Goal: Information Seeking & Learning: Learn about a topic

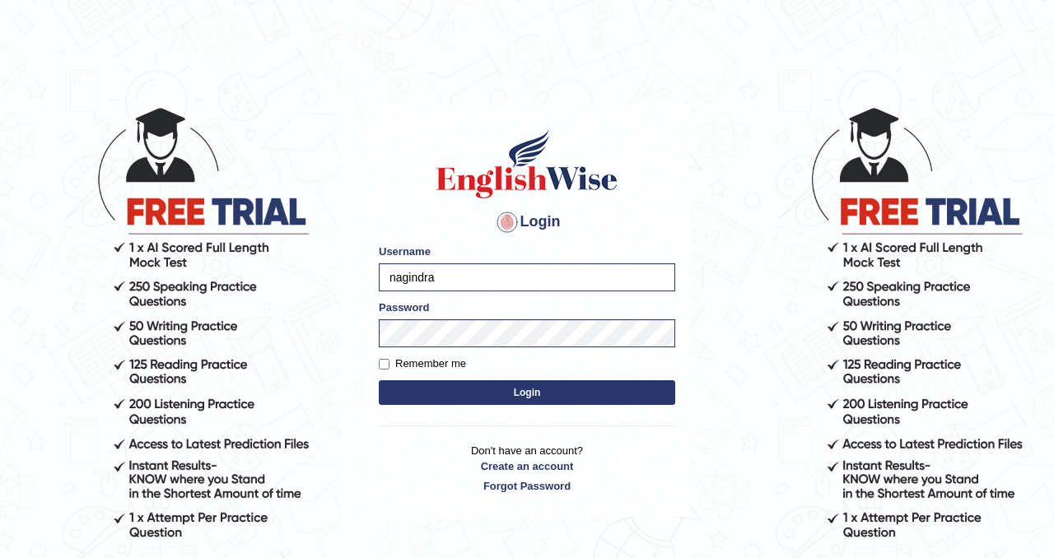
click at [500, 394] on button "Login" at bounding box center [527, 392] width 296 height 25
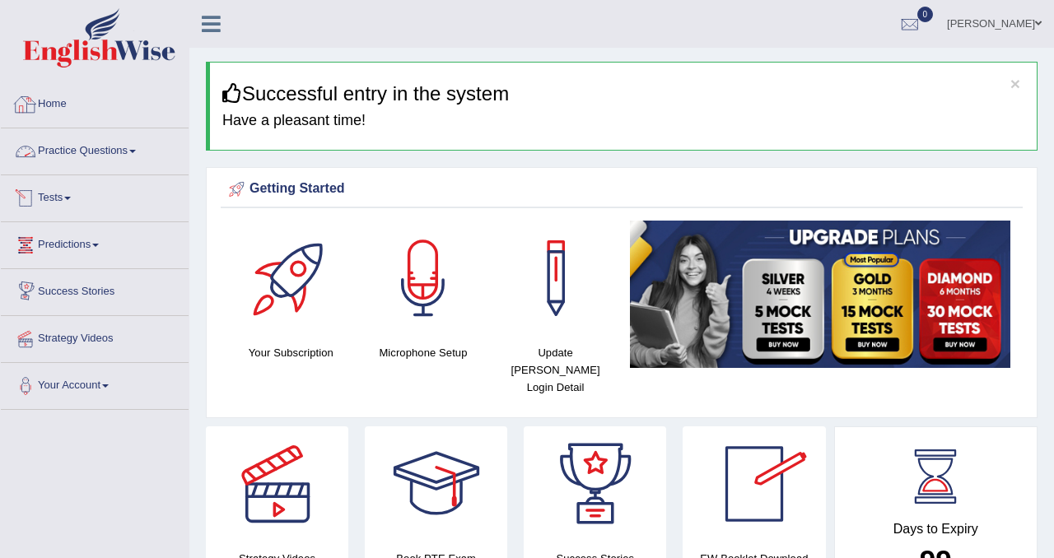
click at [120, 151] on link "Practice Questions" at bounding box center [95, 148] width 188 height 41
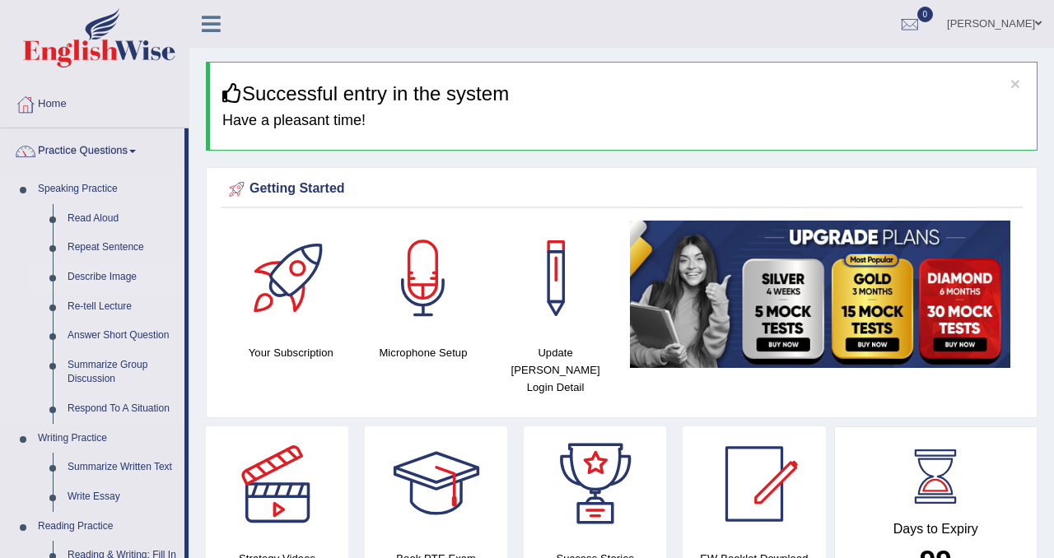
click at [118, 273] on link "Describe Image" at bounding box center [122, 278] width 124 height 30
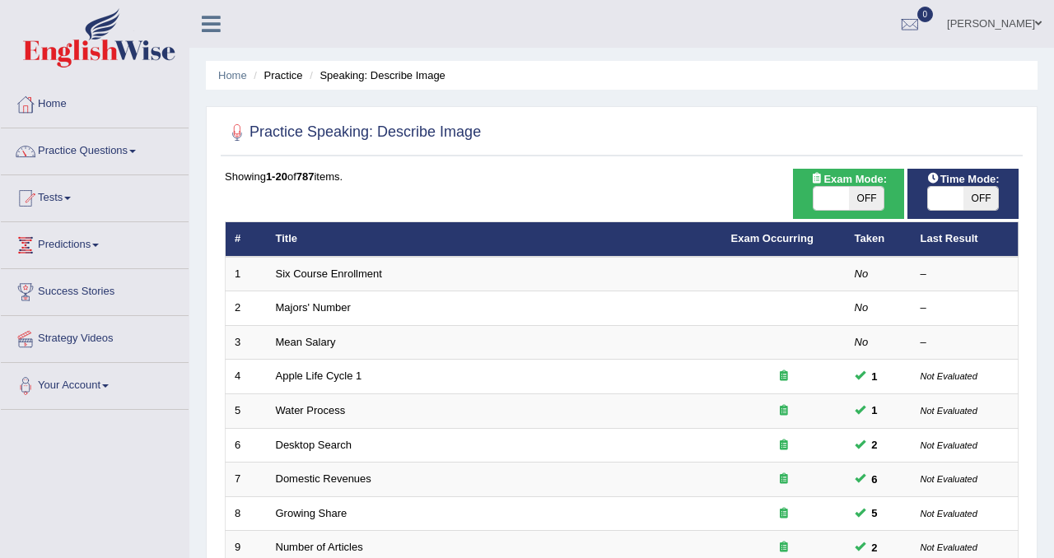
click at [863, 202] on span "OFF" at bounding box center [866, 198] width 35 height 23
checkbox input "true"
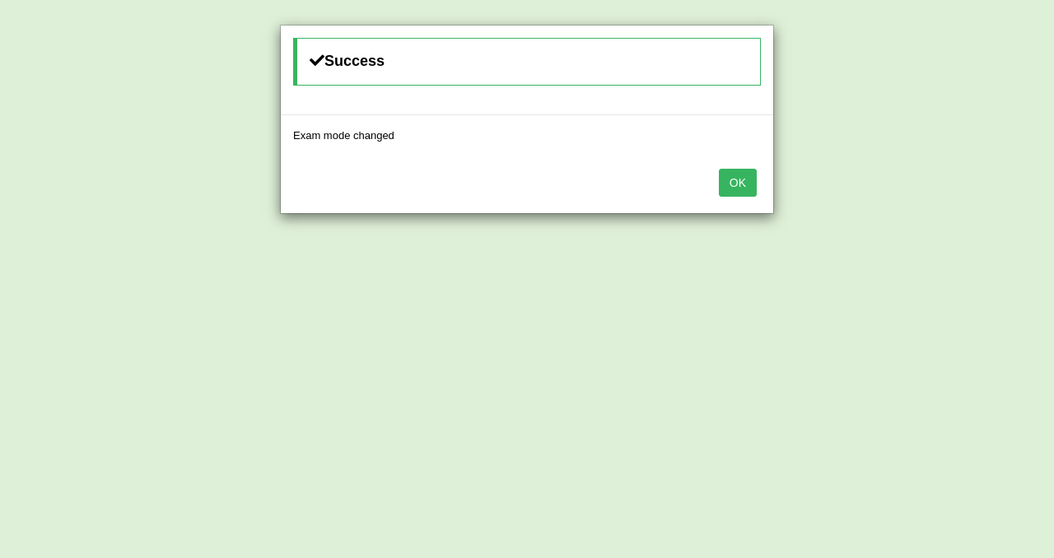
click at [738, 181] on button "OK" at bounding box center [738, 183] width 38 height 28
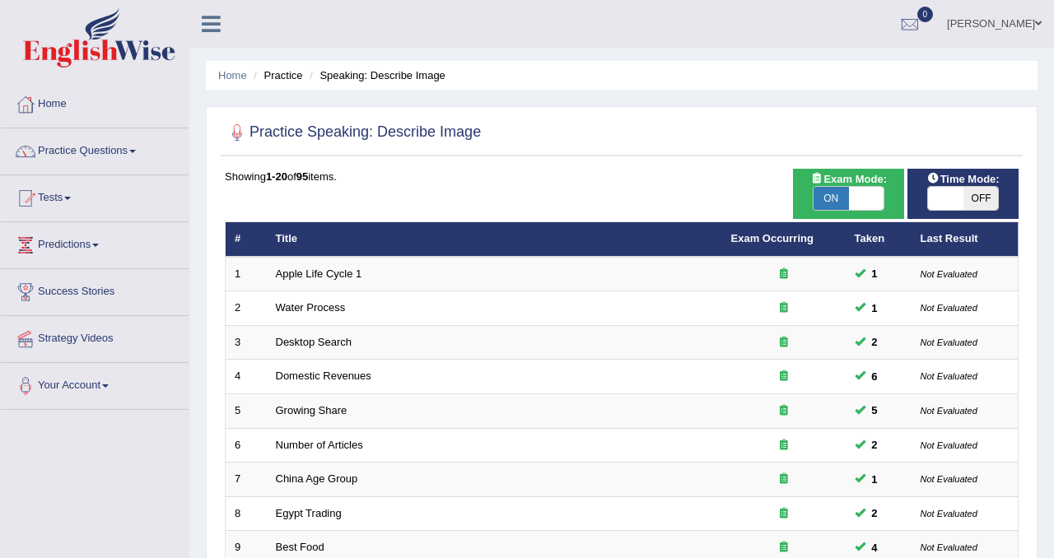
click at [977, 194] on span "OFF" at bounding box center [980, 198] width 35 height 23
checkbox input "true"
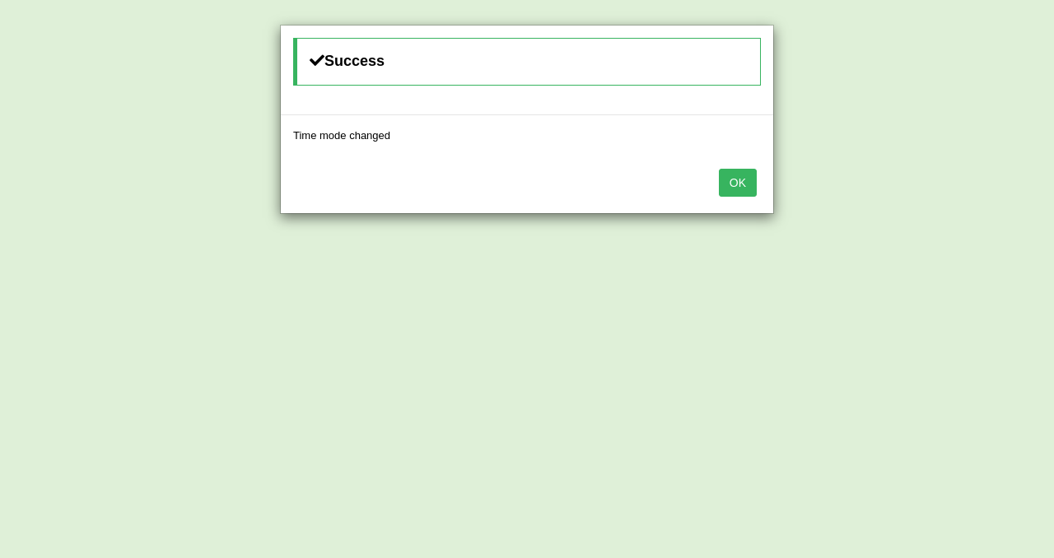
click at [744, 178] on button "OK" at bounding box center [738, 183] width 38 height 28
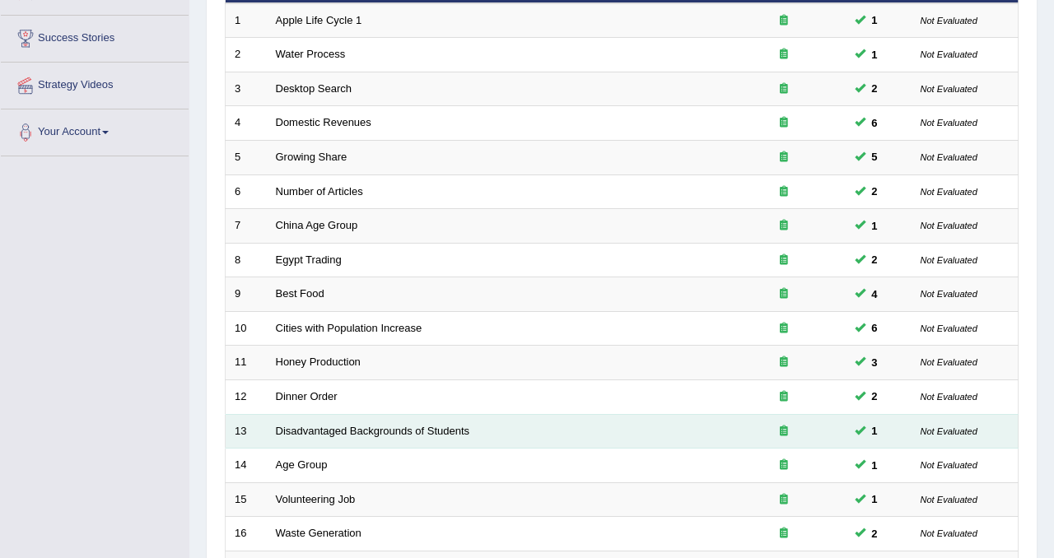
scroll to position [532, 0]
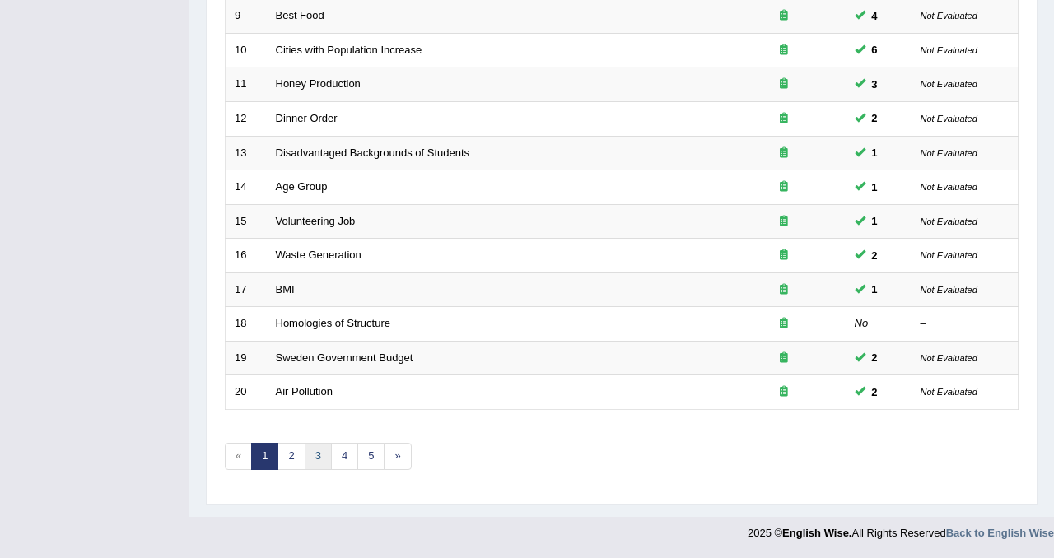
click at [310, 455] on link "3" at bounding box center [318, 456] width 27 height 27
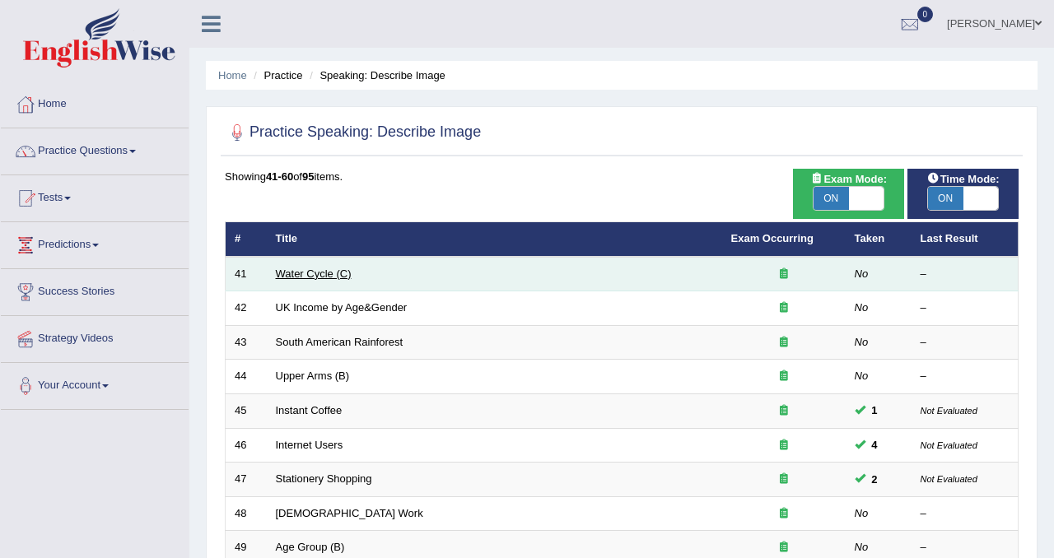
click at [292, 277] on link "Water Cycle (C)" at bounding box center [314, 274] width 76 height 12
